Goal: Find specific page/section: Find specific page/section

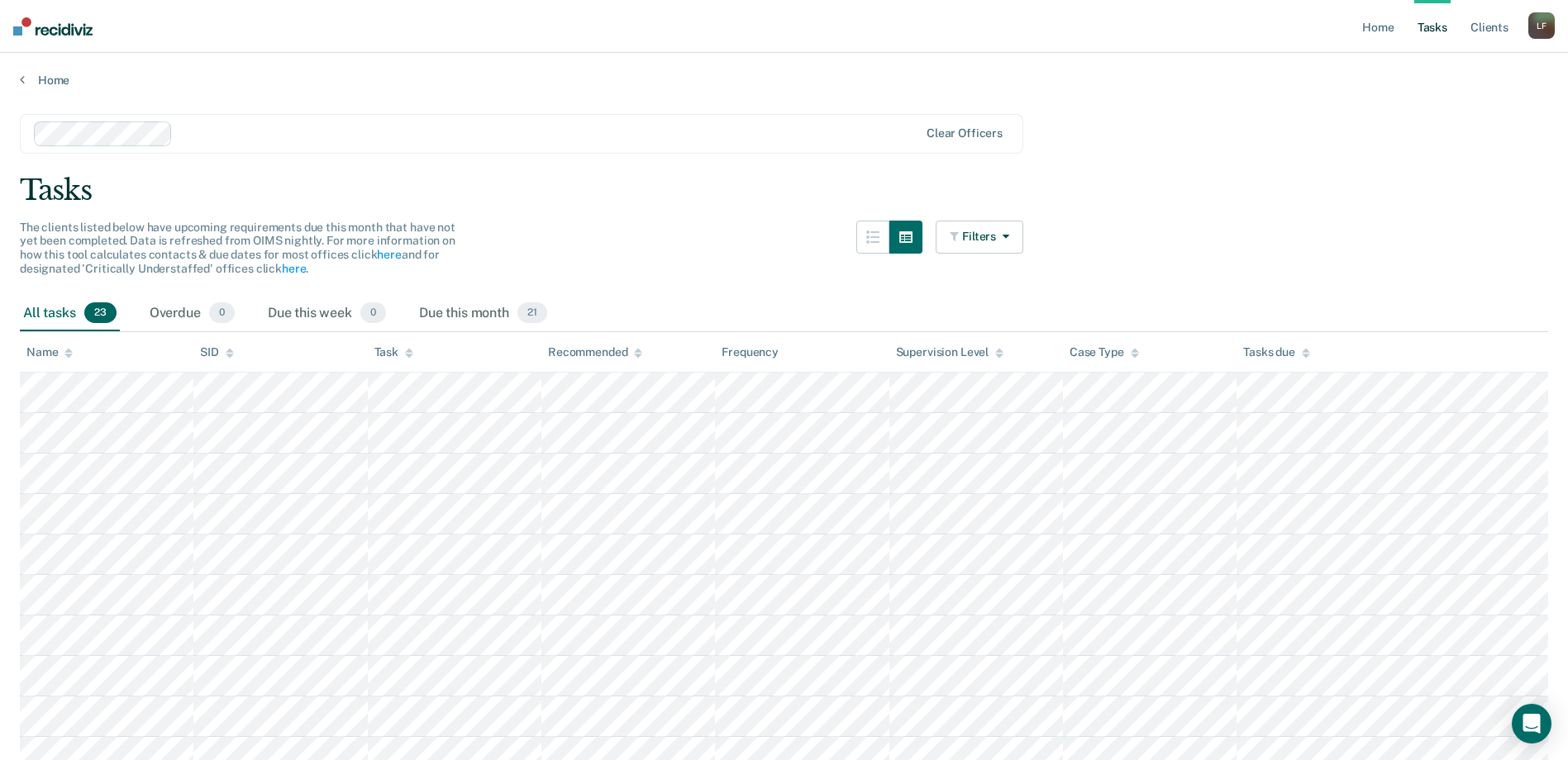
click at [63, 316] on div "All tasks 23" at bounding box center [70, 314] width 100 height 37
click at [95, 307] on span "23" at bounding box center [101, 314] width 32 height 22
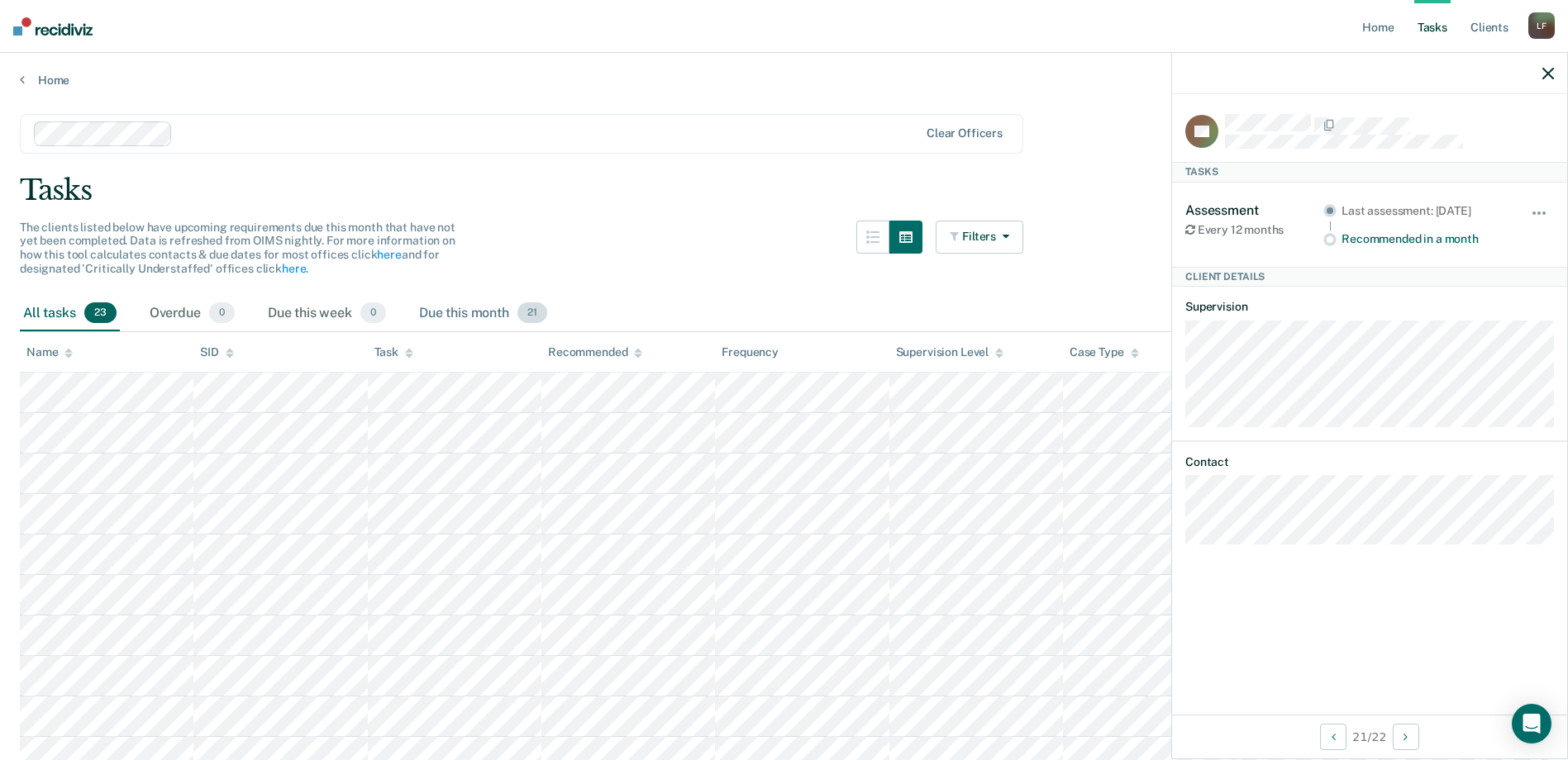
click at [488, 309] on div "Due this month 21" at bounding box center [482, 314] width 134 height 37
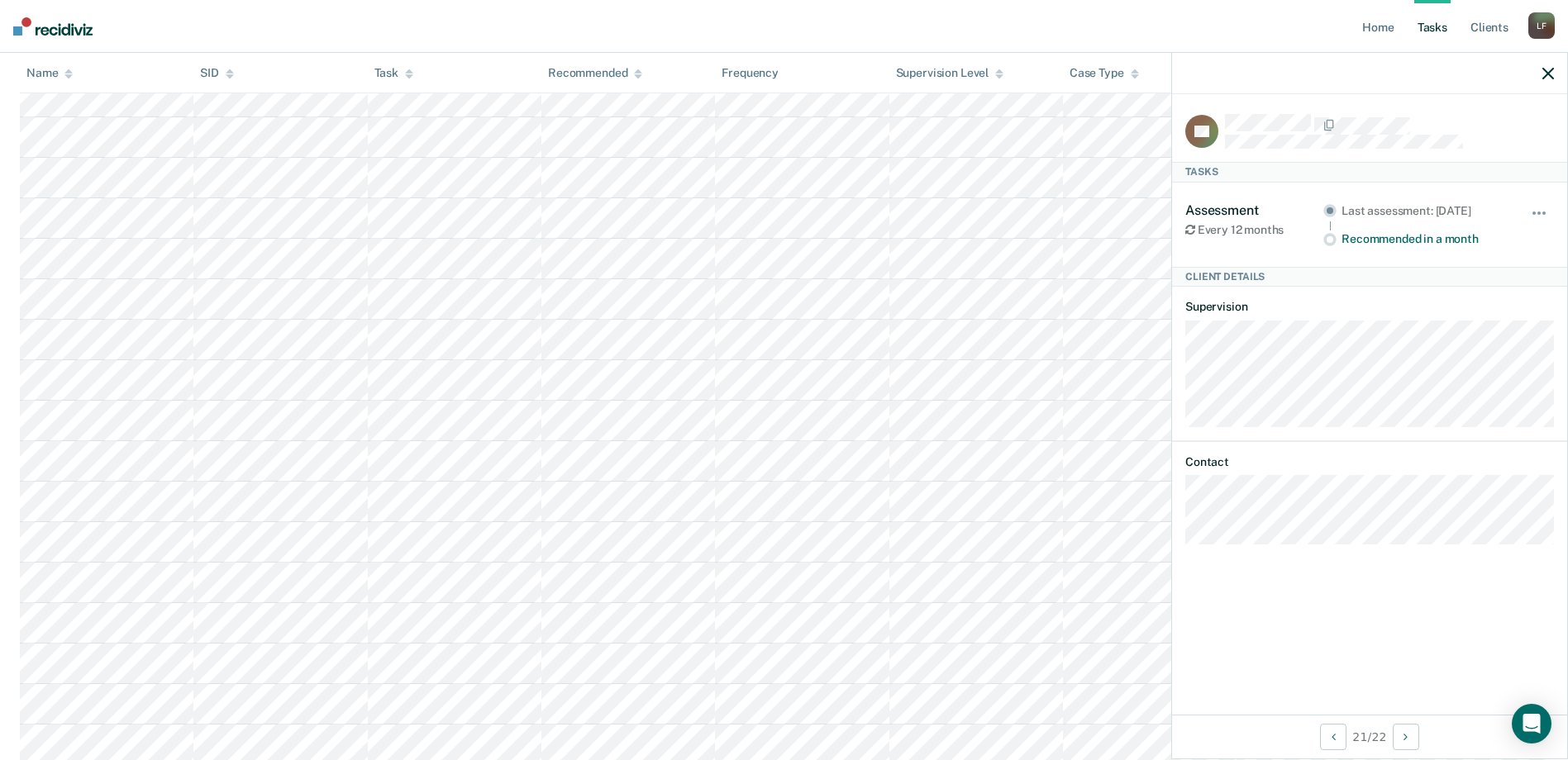
scroll to position [496, 0]
